Goal: Task Accomplishment & Management: Use online tool/utility

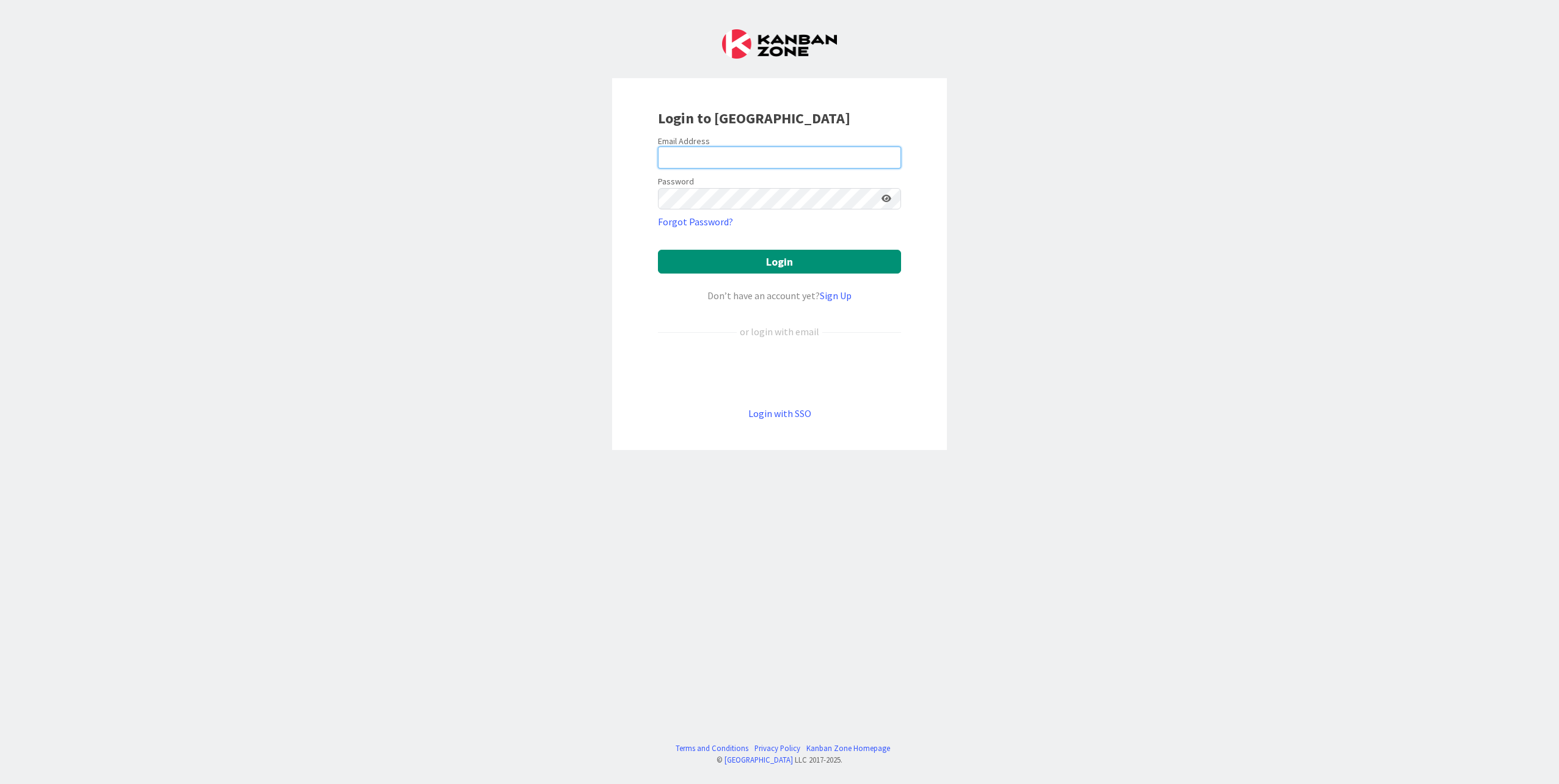
click at [723, 155] on input "email" at bounding box center [780, 157] width 243 height 22
click at [887, 156] on keeper-lock "Open Keeper Popup" at bounding box center [887, 156] width 14 height 14
click at [720, 149] on input "email" at bounding box center [780, 157] width 243 height 22
type input "[EMAIL_ADDRESS][PERSON_NAME][DOMAIN_NAME]"
click at [718, 258] on button "Login" at bounding box center [780, 261] width 243 height 24
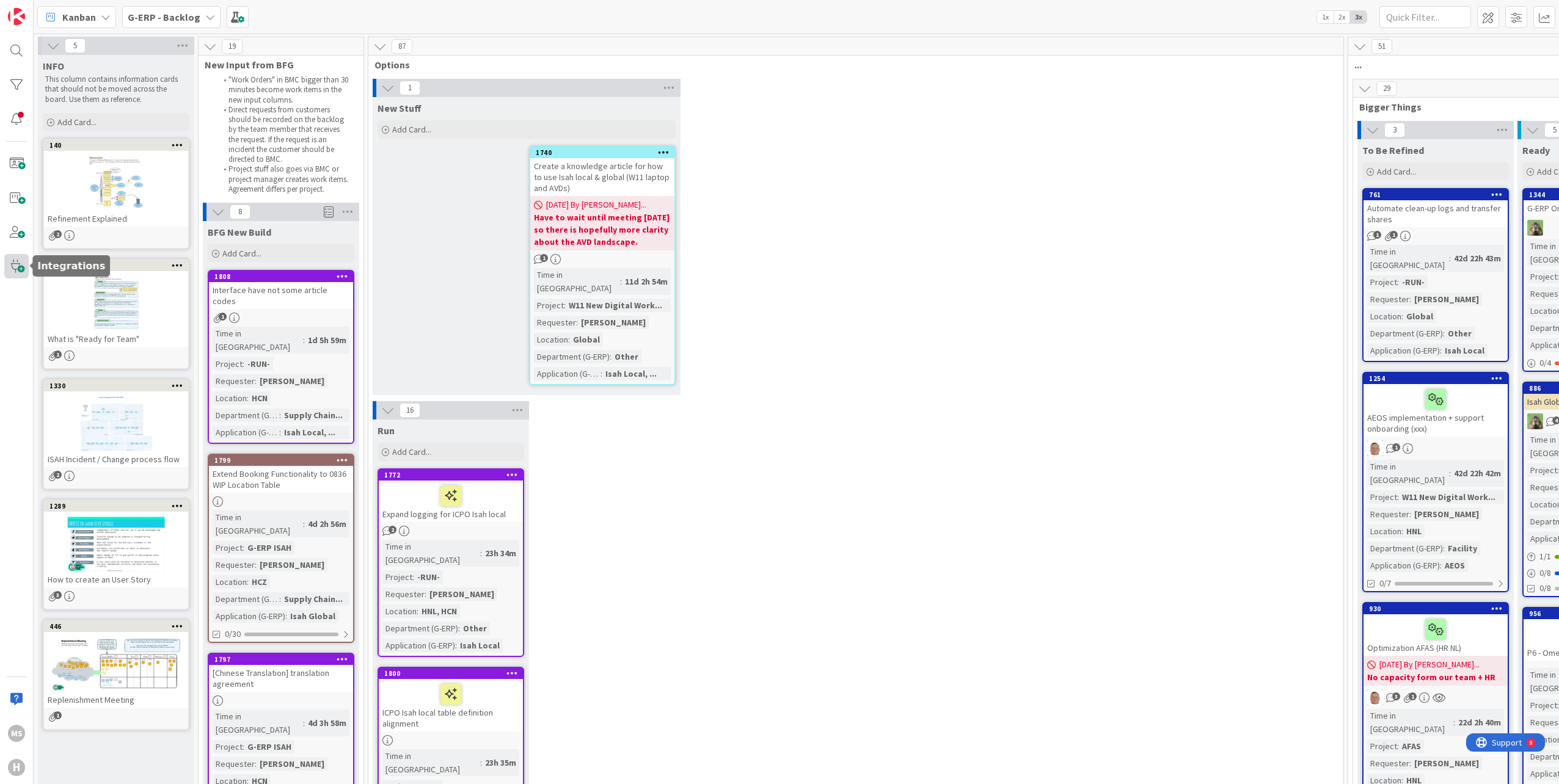
click at [11, 264] on span at bounding box center [16, 267] width 25 height 25
